Goal: Task Accomplishment & Management: Use online tool/utility

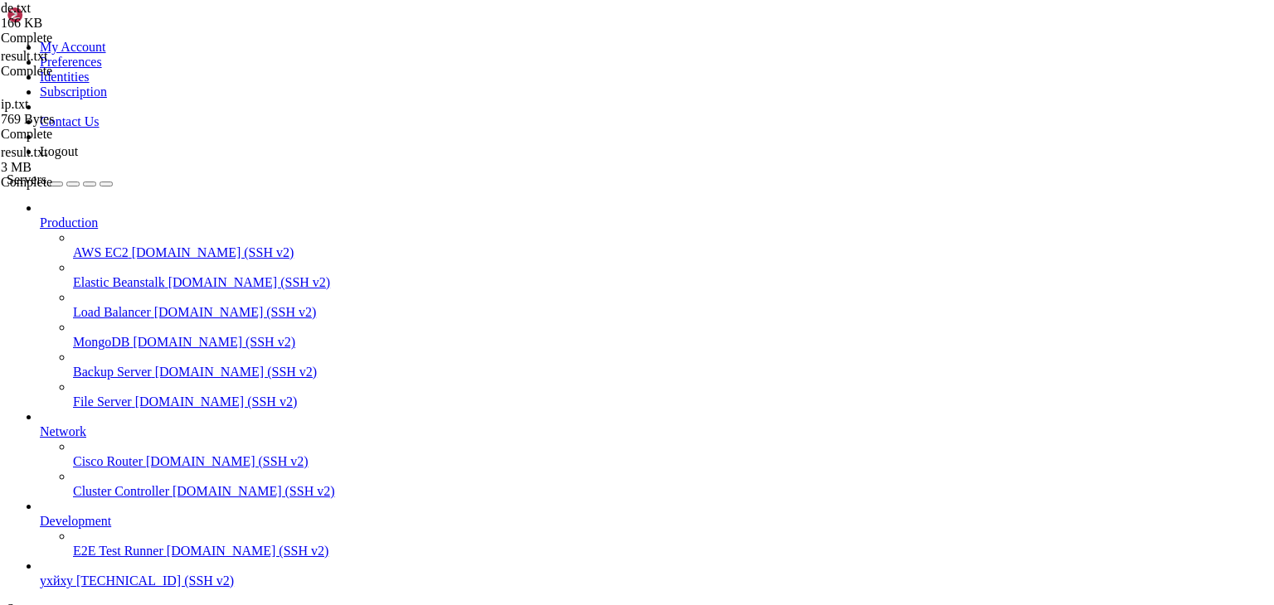
scroll to position [63, 0]
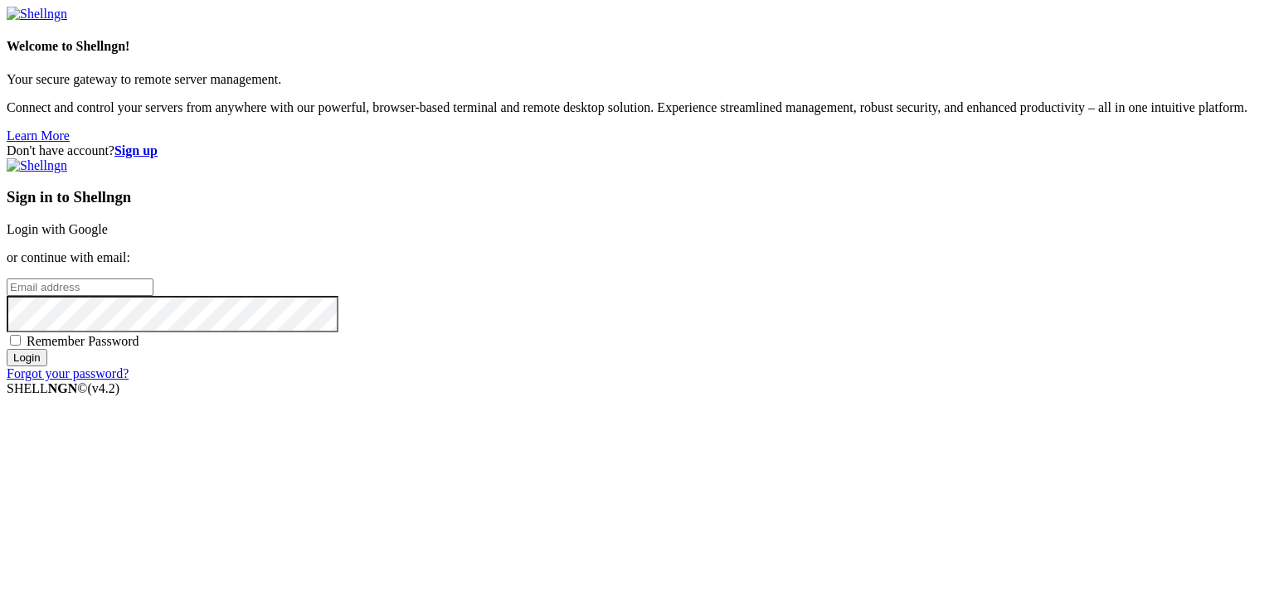
click at [108, 222] on link "Login with Google" at bounding box center [57, 229] width 101 height 14
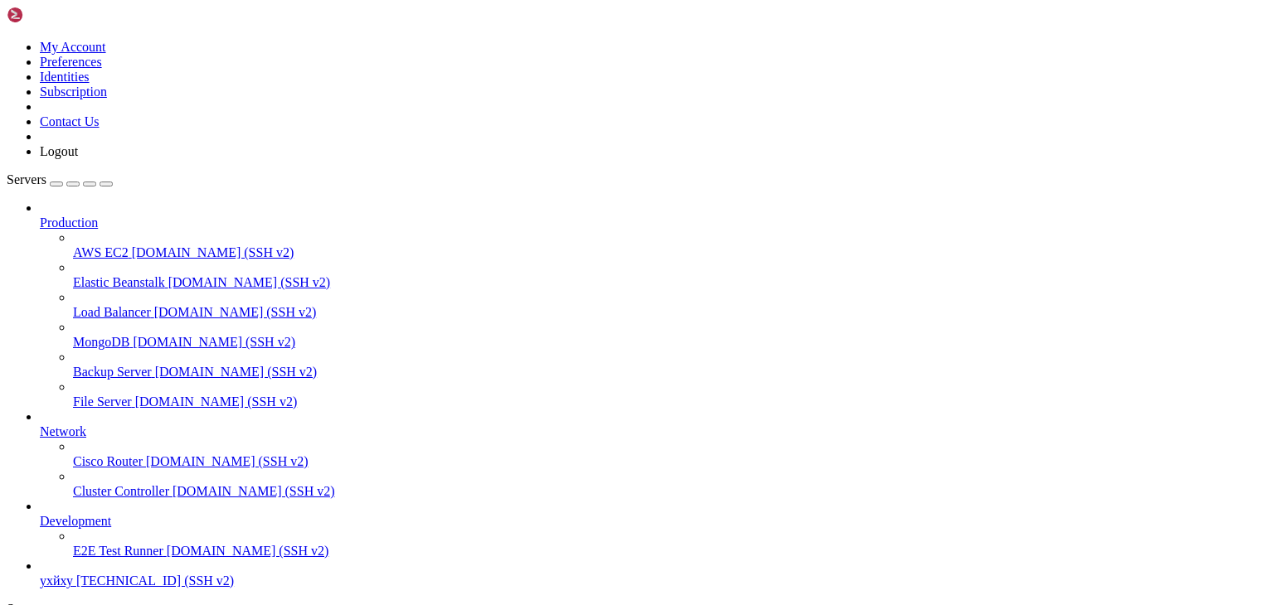
scroll to position [63, 0]
click at [119, 574] on span "[TECHNICAL_ID] (SSH v2)" at bounding box center [155, 581] width 158 height 14
click at [117, 574] on span "[TECHNICAL_ID] (SSH v2)" at bounding box center [155, 581] width 158 height 14
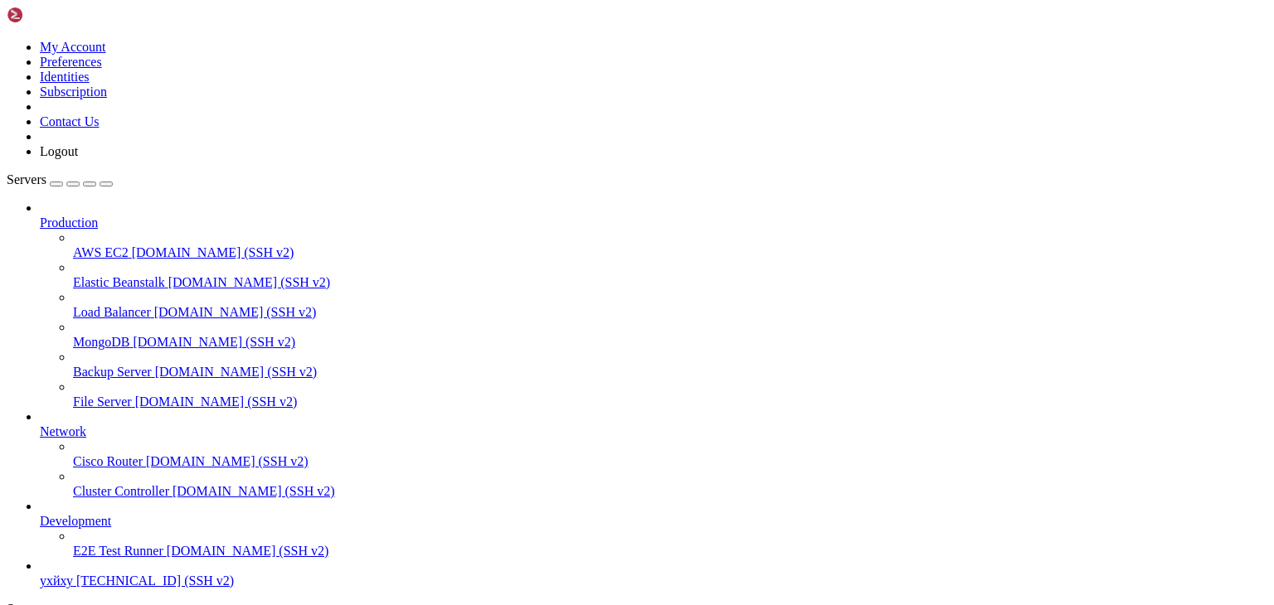
type input "/root"
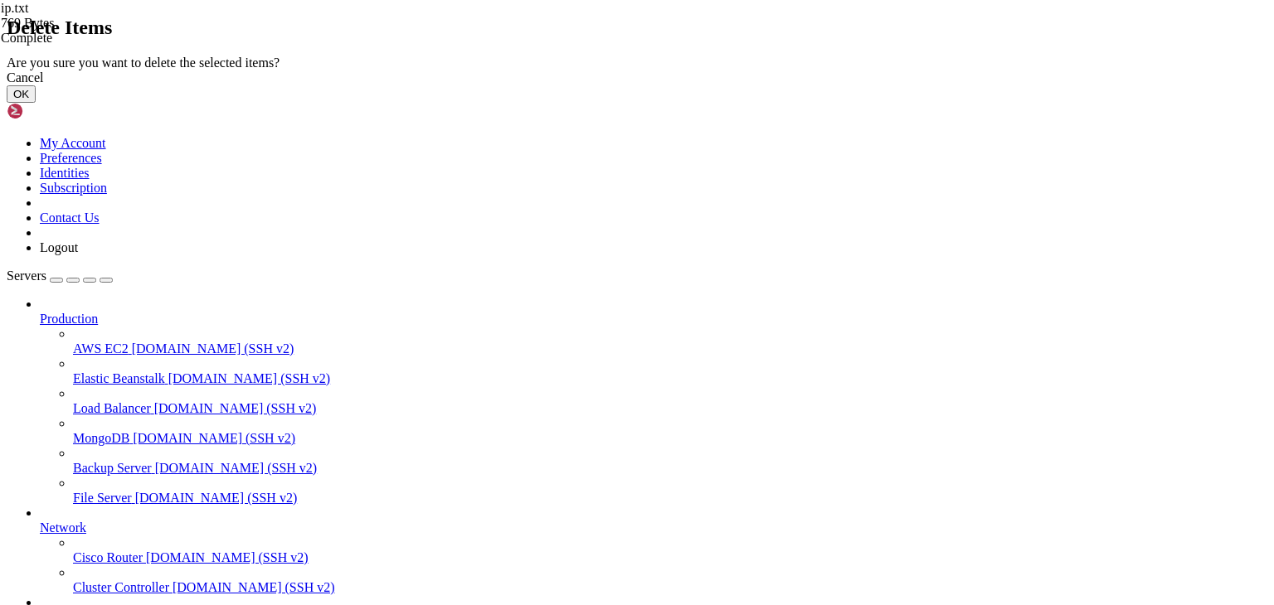
click at [36, 103] on button "OK" at bounding box center [21, 93] width 29 height 17
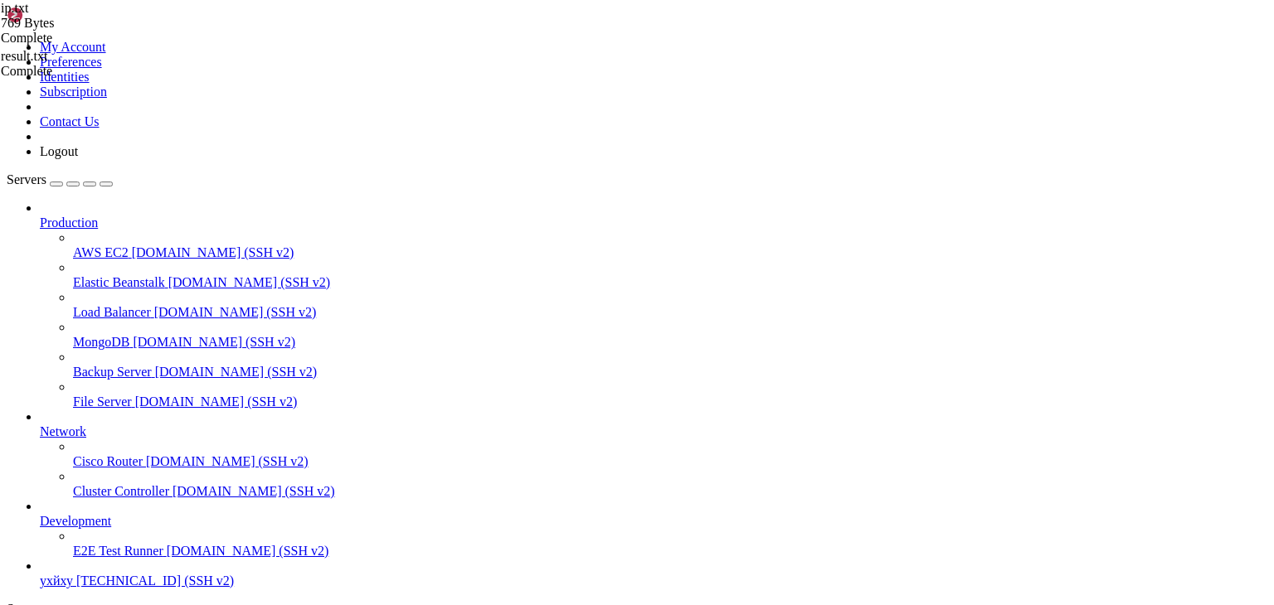
drag, startPoint x: 391, startPoint y: 572, endPoint x: 315, endPoint y: -69, distance: 645.5
type textarea "[URL] [URL]"
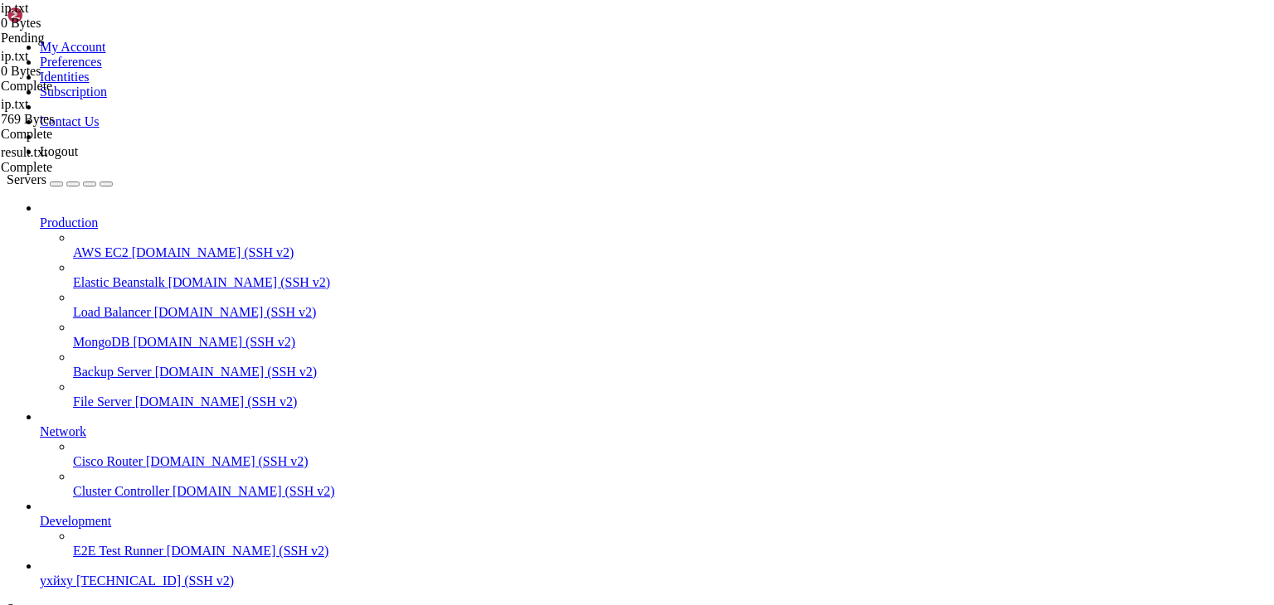
type input "/root"
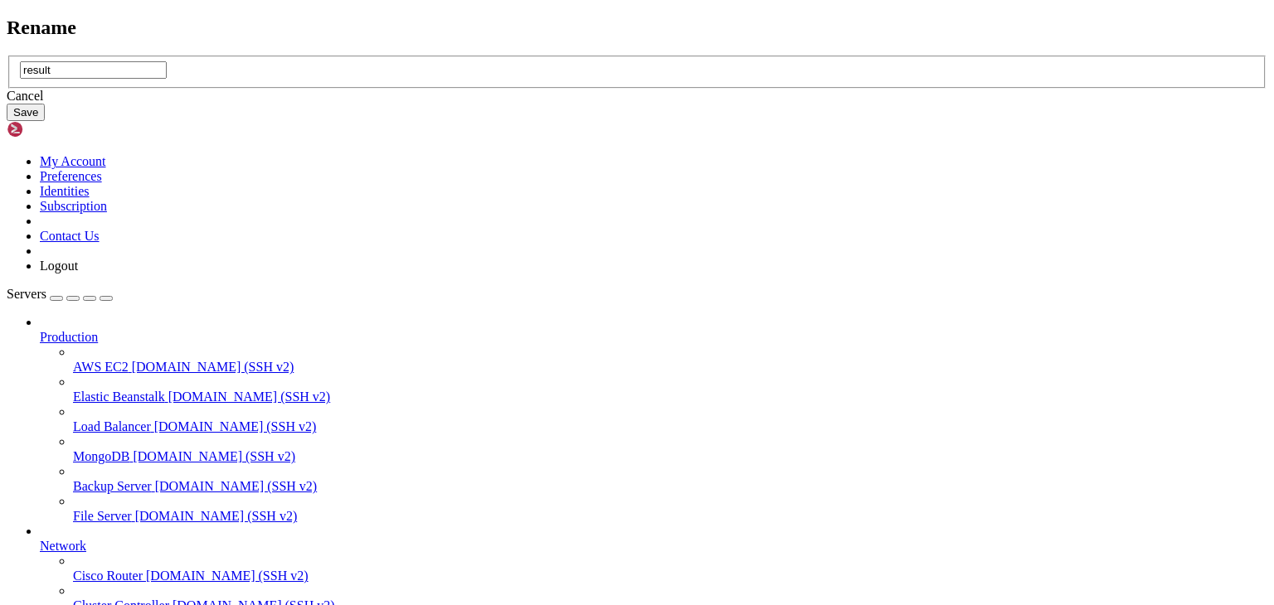
type input "result"
click at [45, 121] on button "Save" at bounding box center [26, 112] width 38 height 17
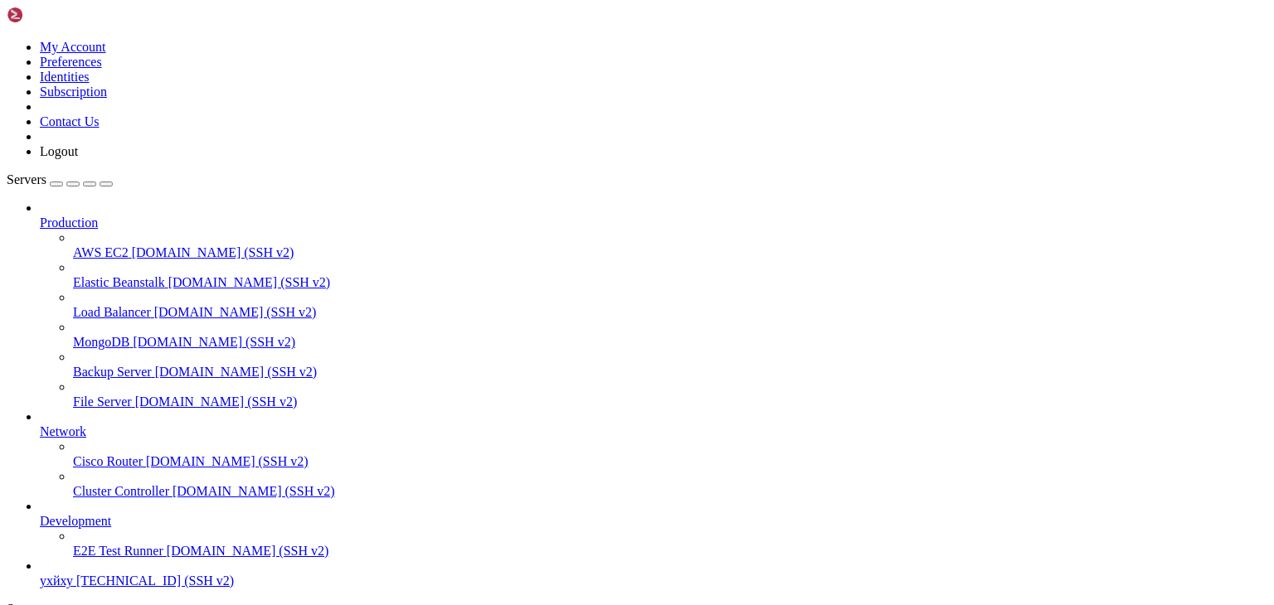
type input "/root"
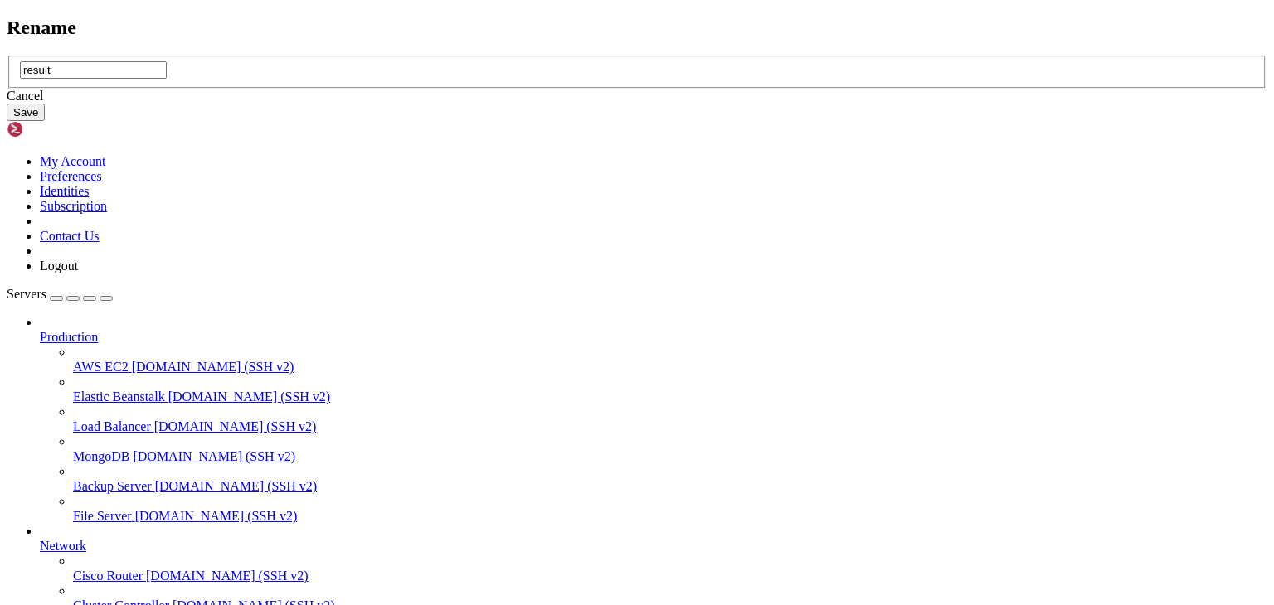
click at [167, 79] on input "result" at bounding box center [93, 69] width 147 height 17
type input "result.txt"
click at [45, 121] on button "Save" at bounding box center [26, 112] width 38 height 17
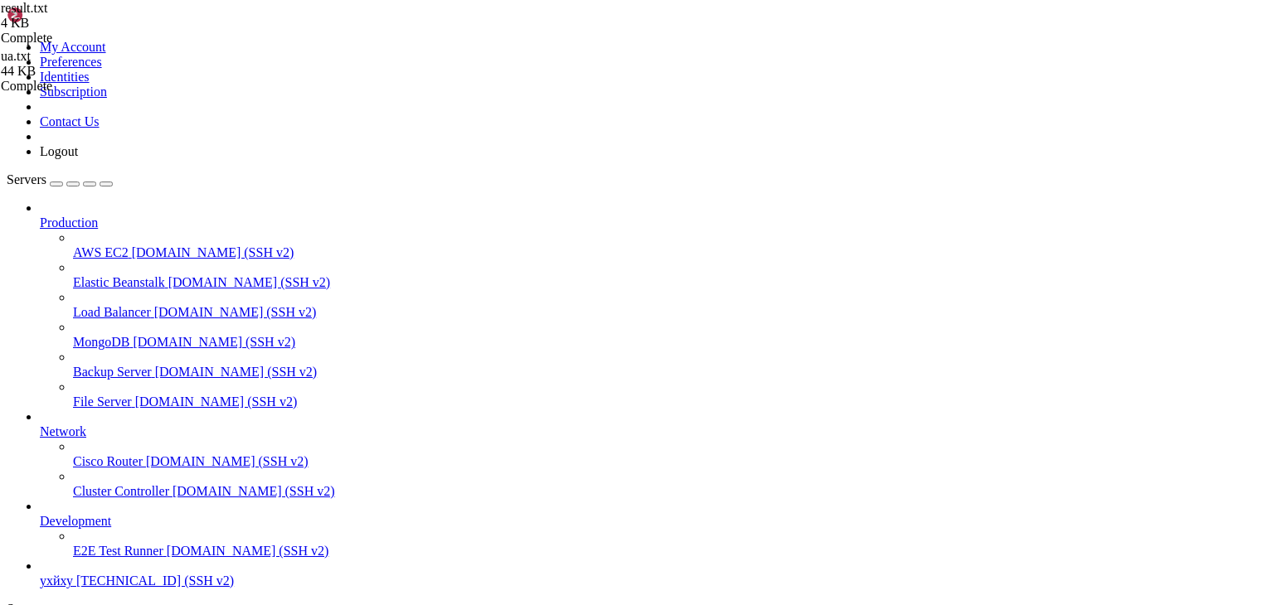
drag, startPoint x: 297, startPoint y: 571, endPoint x: 184, endPoint y: -72, distance: 653.3
type textarea "#masscan open tcp 5900 [TECHNICAL_ID] 1758013954"
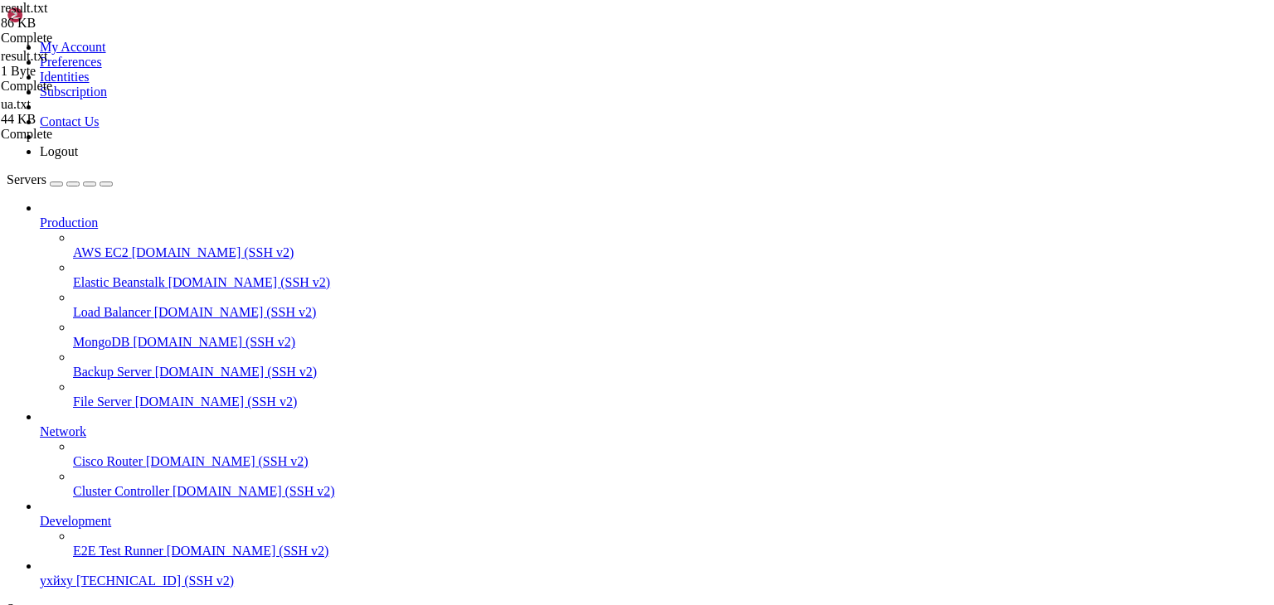
drag, startPoint x: 248, startPoint y: 82, endPoint x: 1136, endPoint y: 608, distance: 1032.1
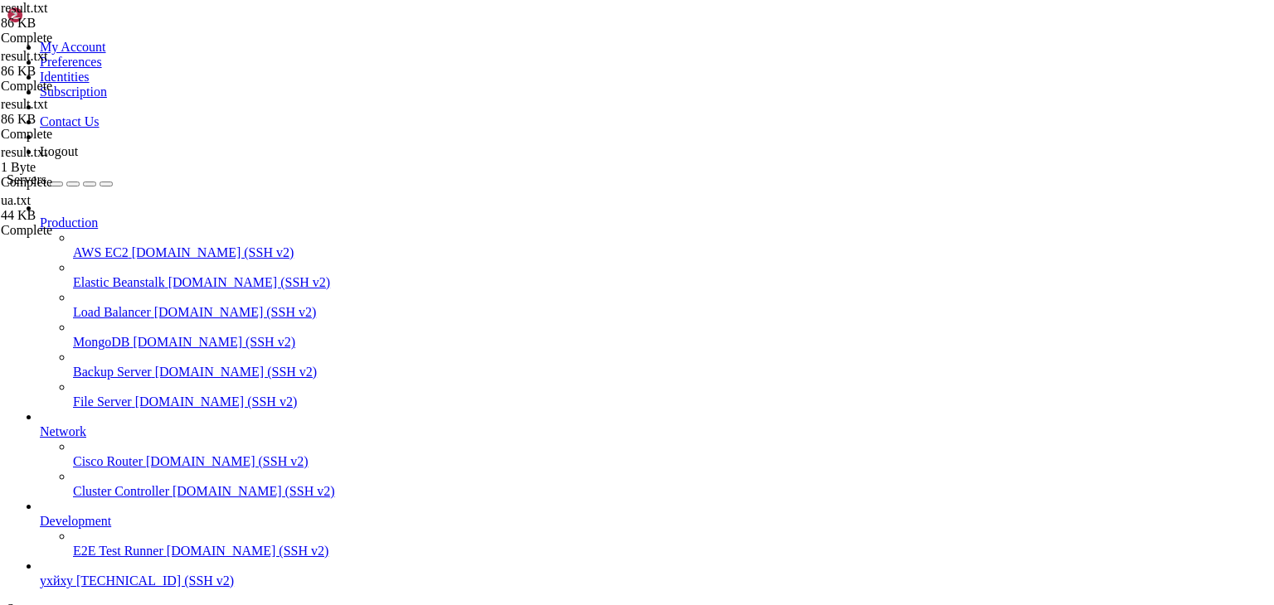
type textarea "# end"
